Goal: Information Seeking & Learning: Learn about a topic

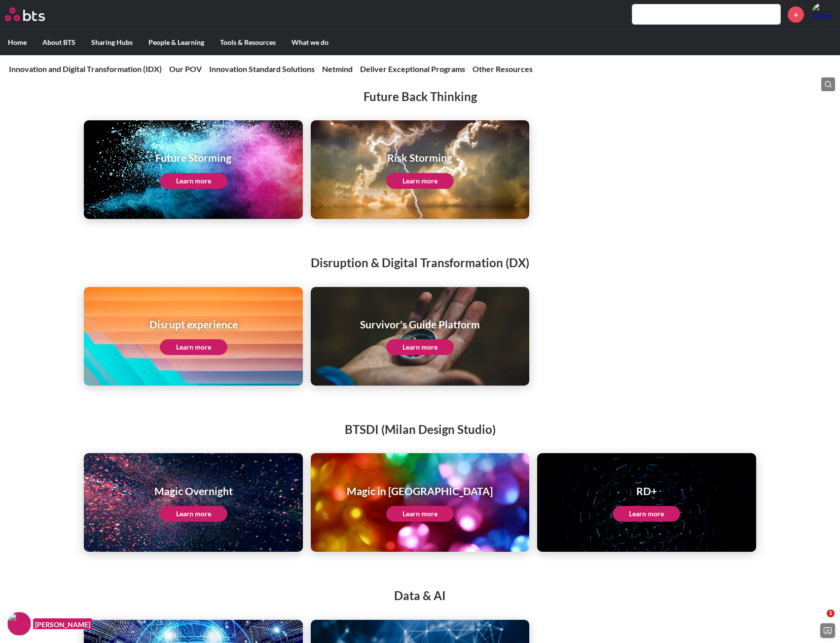
scroll to position [1492, 0]
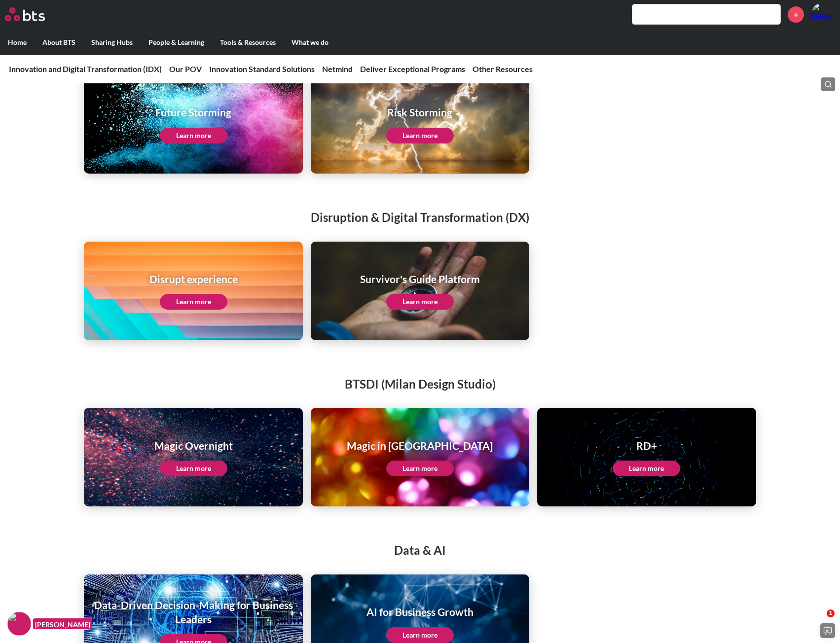
click at [200, 346] on main "Innovation and Digital Transformation (IDX) Our POV Innovation Standard Solutio…" at bounding box center [420, 157] width 840 height 3188
click at [199, 296] on link "Learn more" at bounding box center [194, 302] width 68 height 16
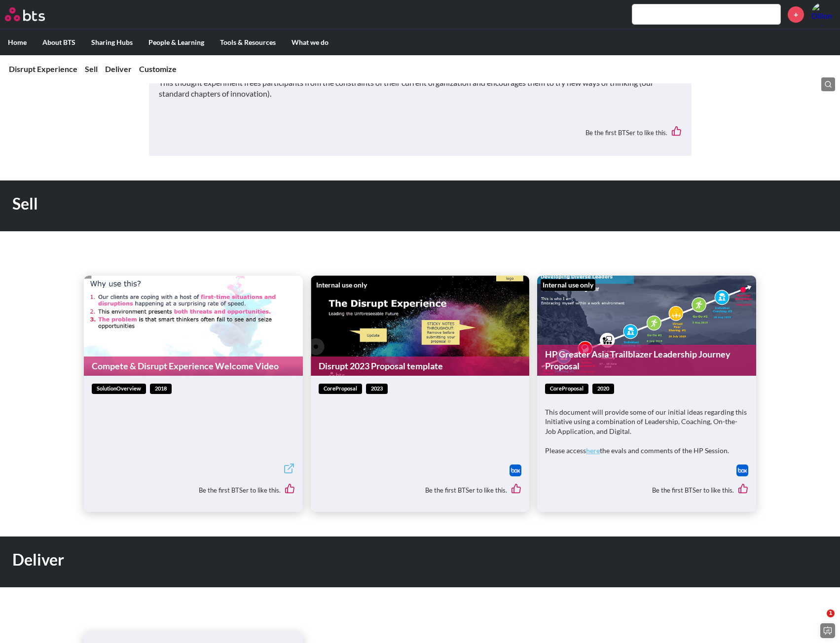
scroll to position [588, 0]
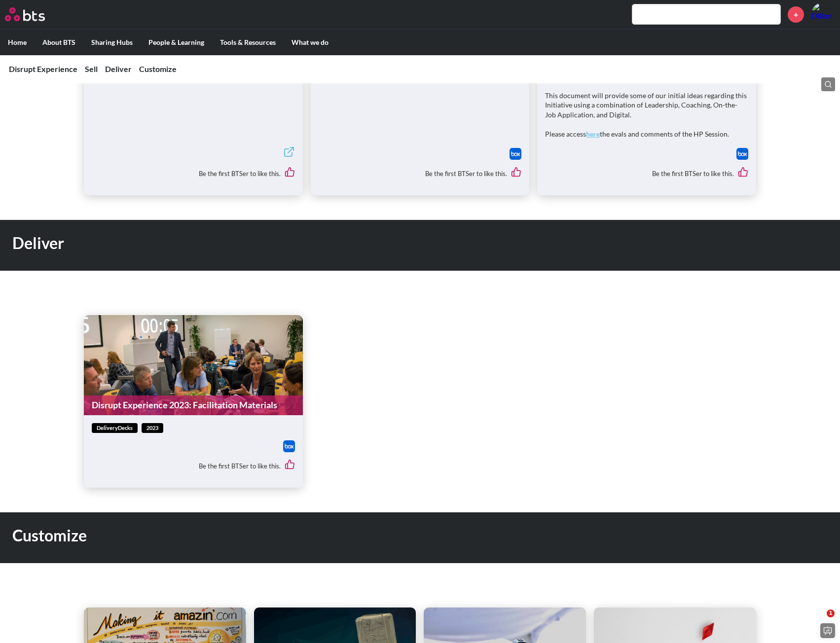
click at [213, 407] on link "Disrupt Experience 2023: Facilitation Materials" at bounding box center [193, 405] width 219 height 19
